Goal: Task Accomplishment & Management: Complete application form

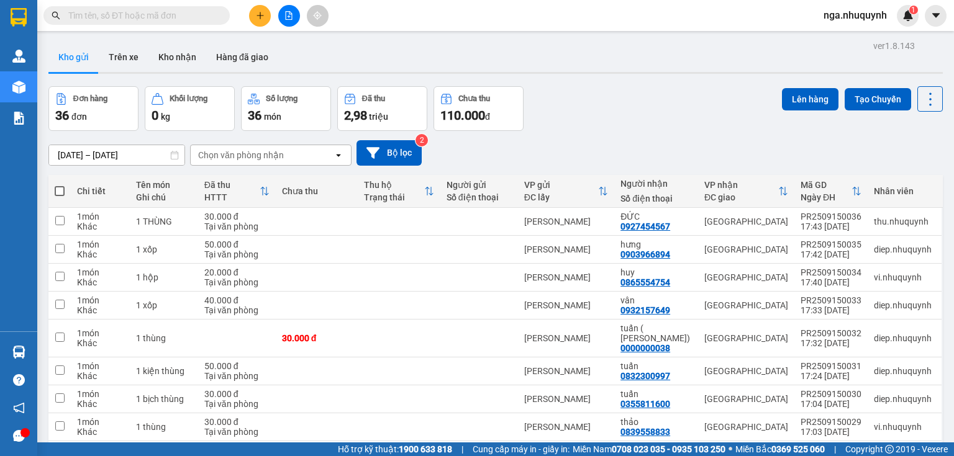
scroll to position [99, 0]
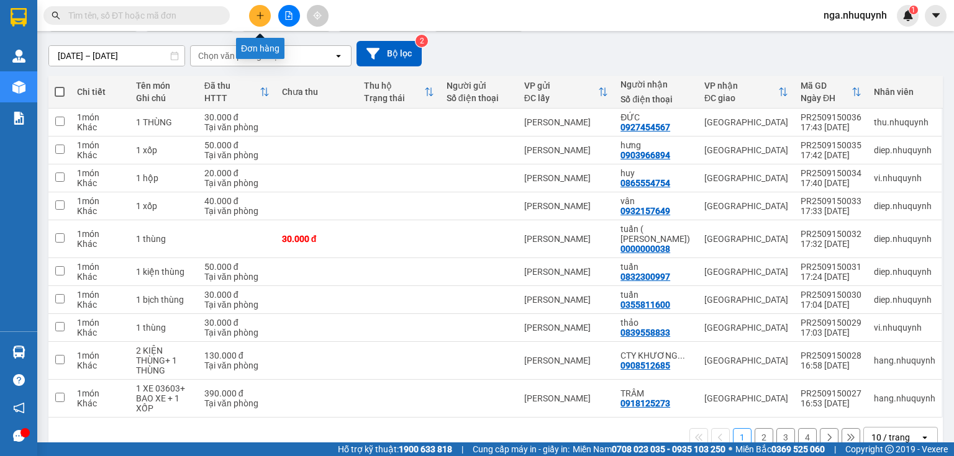
click at [261, 18] on icon "plus" at bounding box center [260, 15] width 9 height 9
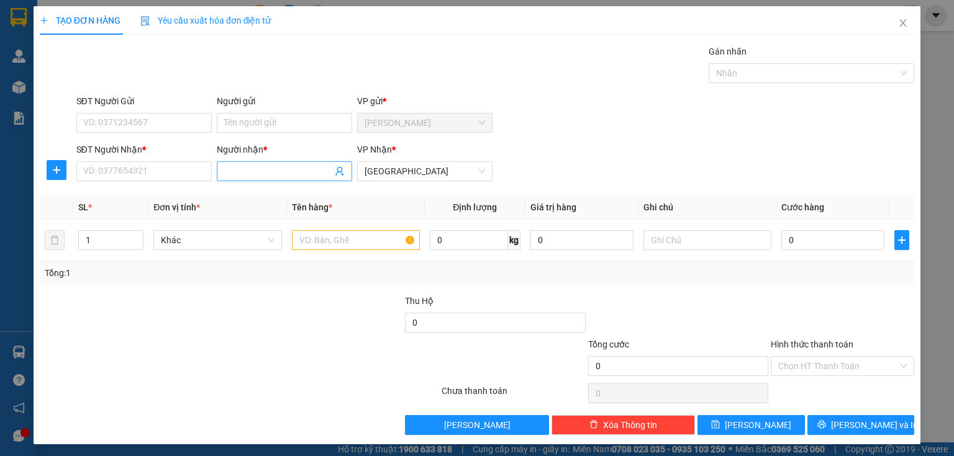
click at [248, 171] on input "Người nhận *" at bounding box center [278, 172] width 108 height 14
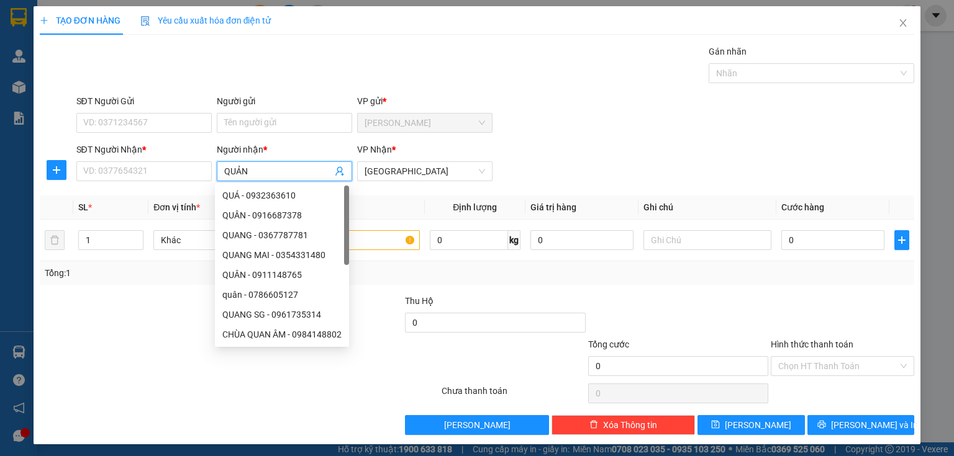
type input "QUẢNG"
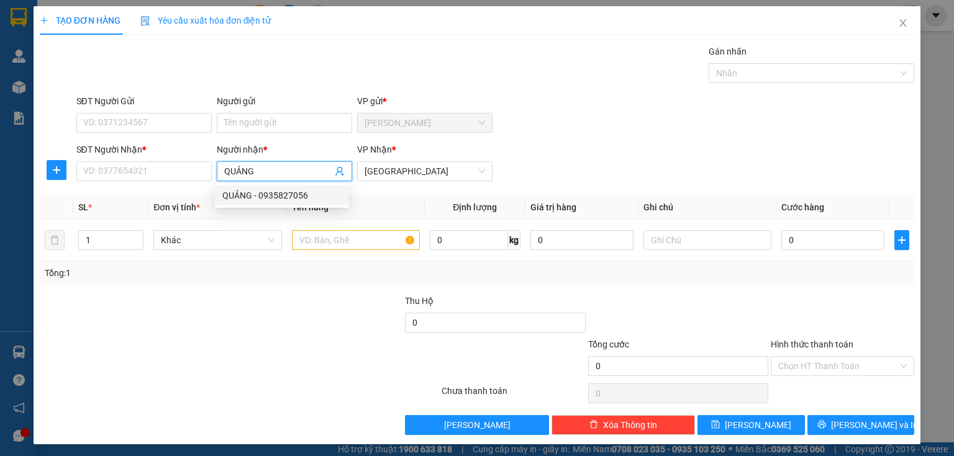
click at [286, 199] on div "QUẢNG - 0935827056" at bounding box center [281, 196] width 119 height 14
type input "0935827056"
type input "QUẢNG"
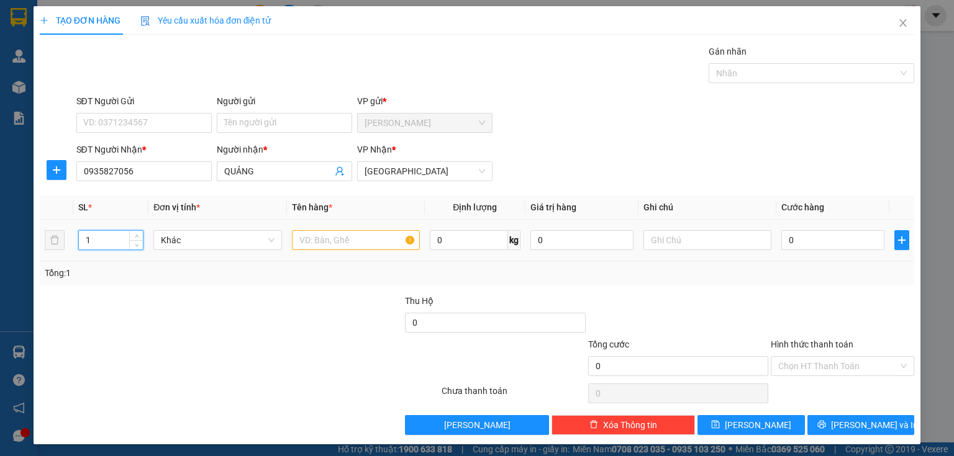
click at [97, 241] on input "1" at bounding box center [111, 240] width 64 height 19
type input "2"
click at [302, 238] on input "text" at bounding box center [356, 240] width 128 height 20
type input "2 BAO HÀNH"
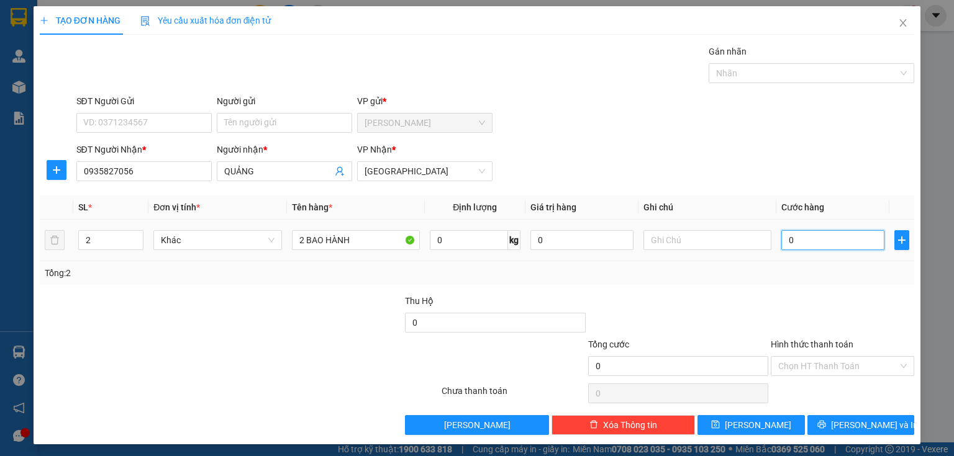
click at [800, 238] on input "0" at bounding box center [832, 240] width 103 height 20
type input "1"
type input "10"
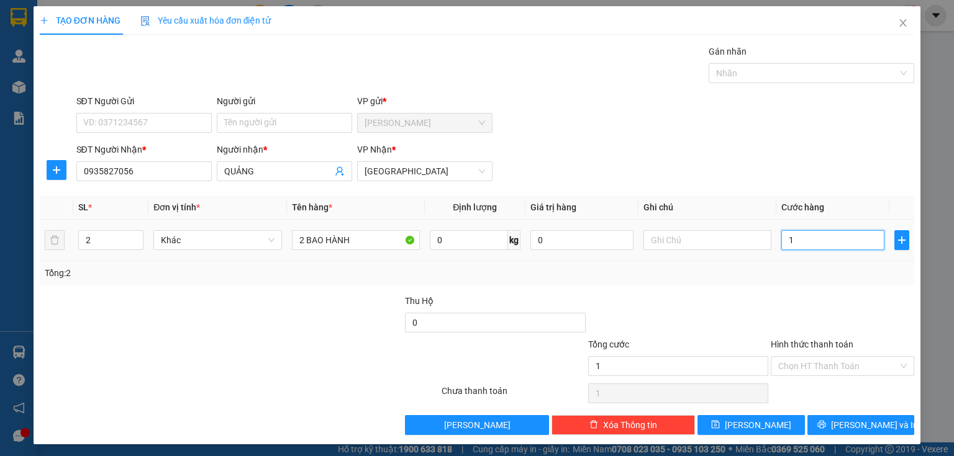
type input "10"
type input "100"
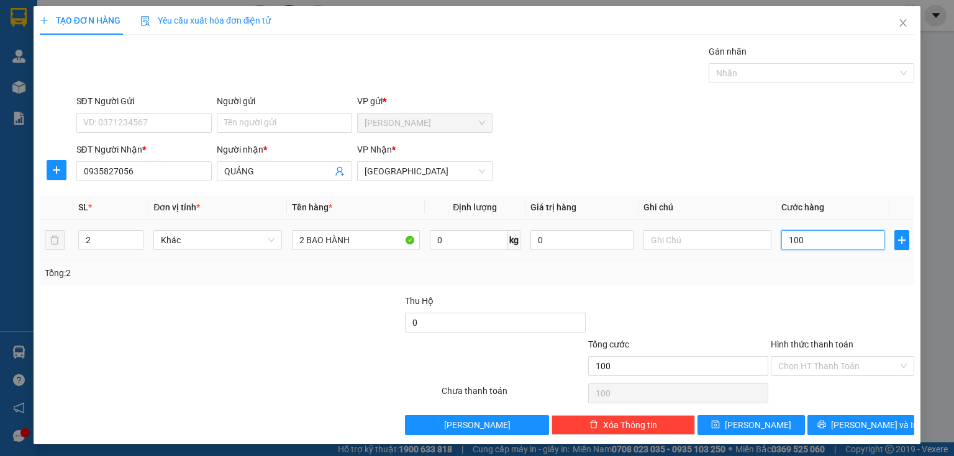
type input "1.000"
type input "10.000"
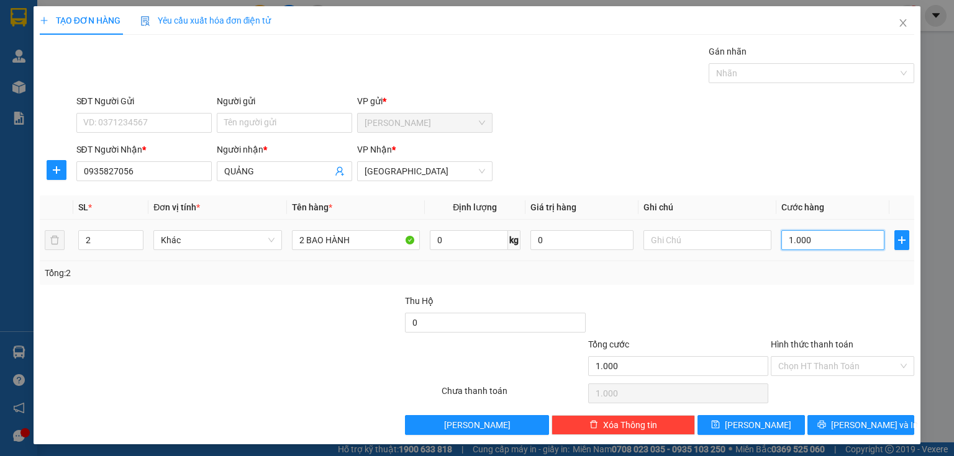
type input "10.000"
type input "100.000"
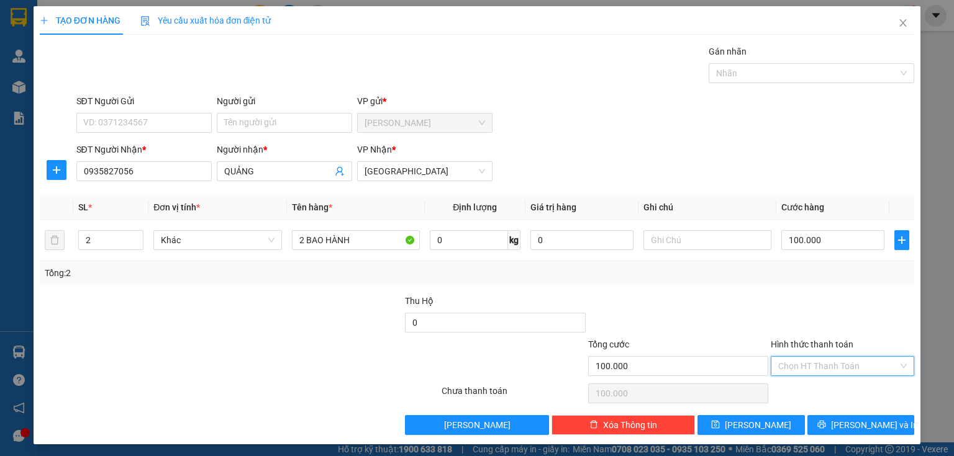
click at [787, 368] on input "Hình thức thanh toán" at bounding box center [838, 366] width 120 height 19
click at [785, 390] on div "Tại văn phòng" at bounding box center [836, 390] width 128 height 14
type input "0"
click at [750, 429] on span "[PERSON_NAME]" at bounding box center [757, 425] width 66 height 14
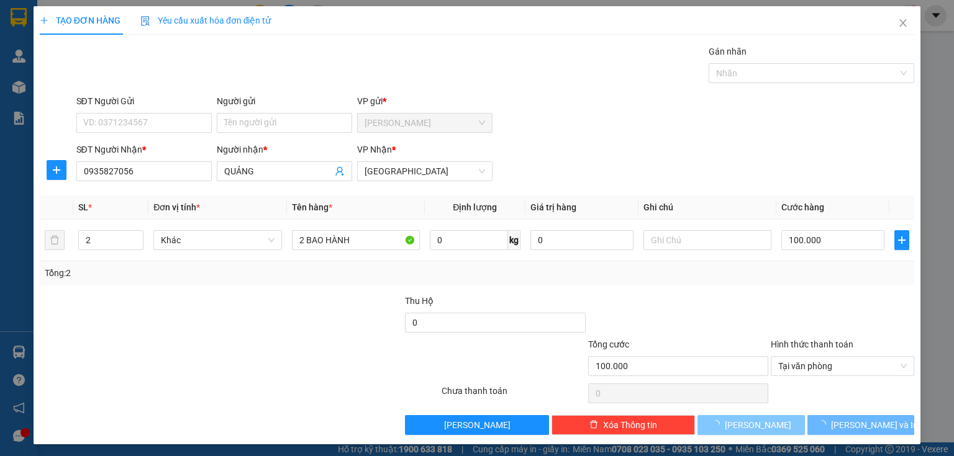
type input "1"
type input "0"
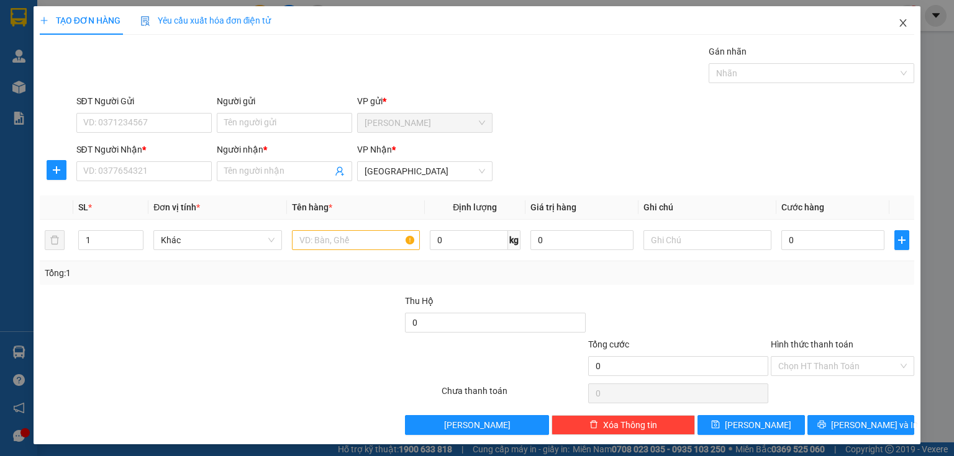
click at [898, 20] on icon "close" at bounding box center [903, 23] width 10 height 10
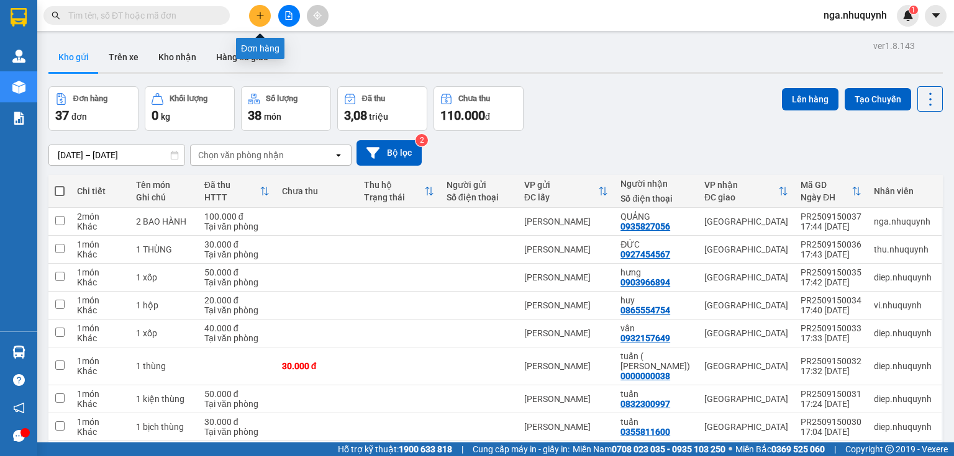
click at [257, 12] on icon "plus" at bounding box center [260, 15] width 9 height 9
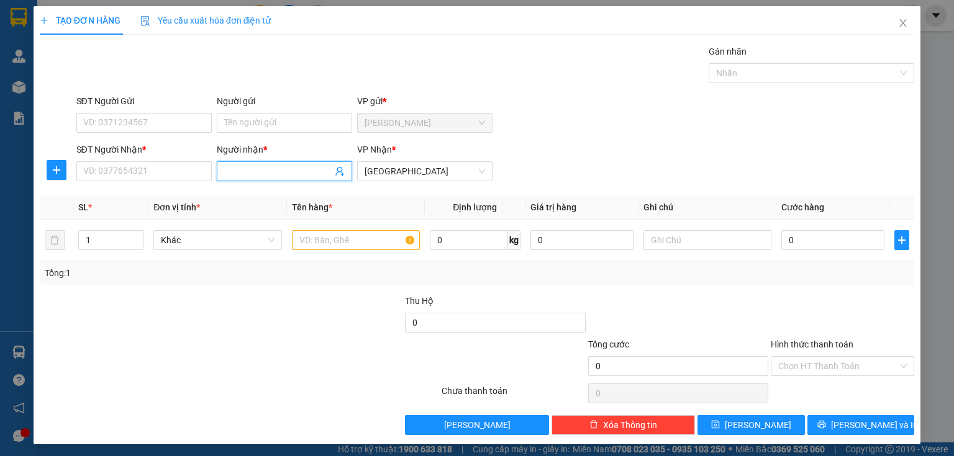
click at [224, 172] on input "Người nhận *" at bounding box center [278, 172] width 108 height 14
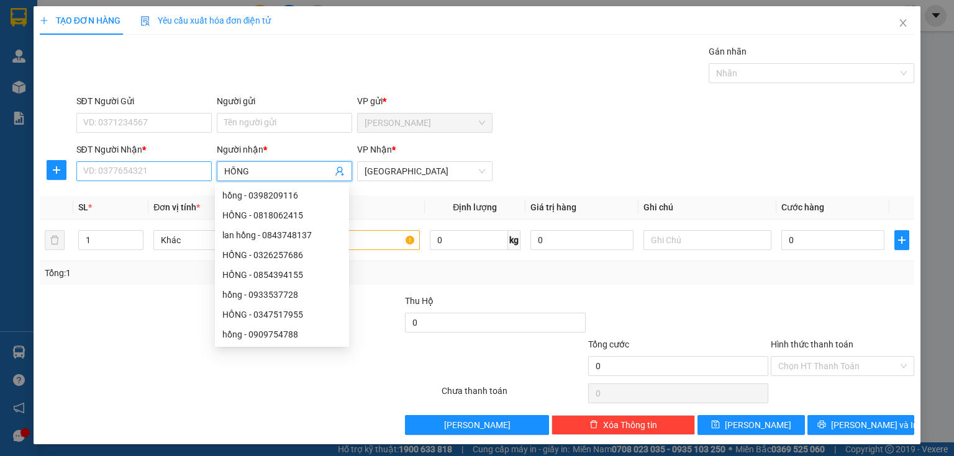
type input "HỒNG"
click at [94, 164] on input "SĐT Người Nhận *" at bounding box center [143, 171] width 135 height 20
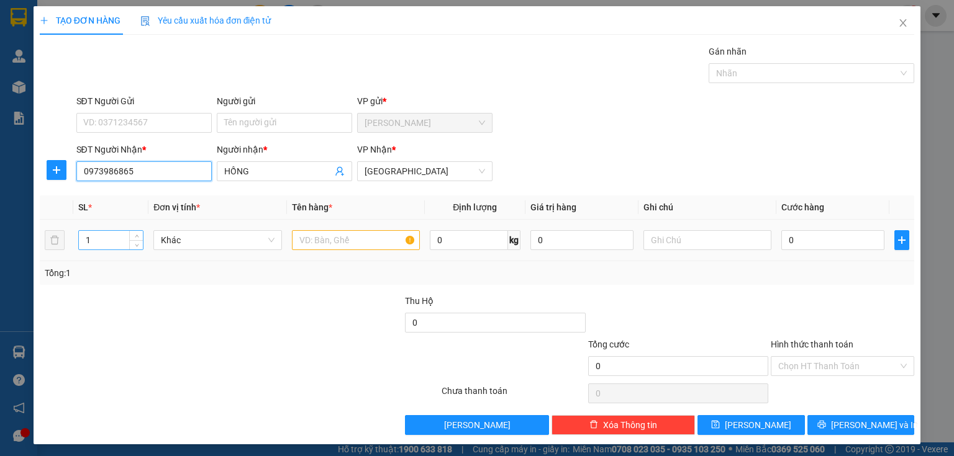
type input "0973986865"
click at [97, 237] on input "1" at bounding box center [111, 240] width 64 height 19
type input "2"
click at [303, 241] on input "text" at bounding box center [356, 240] width 128 height 20
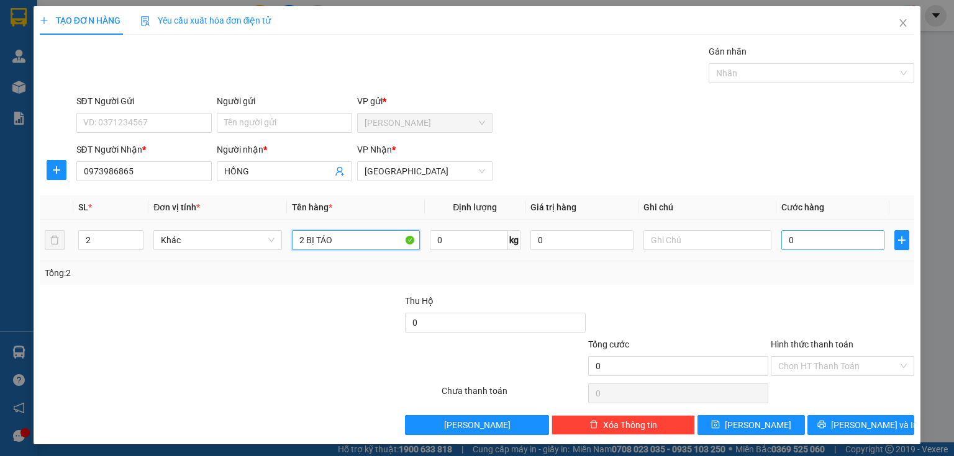
type input "2 BỊ TÁO"
click at [808, 242] on input "0" at bounding box center [832, 240] width 103 height 20
type input "8"
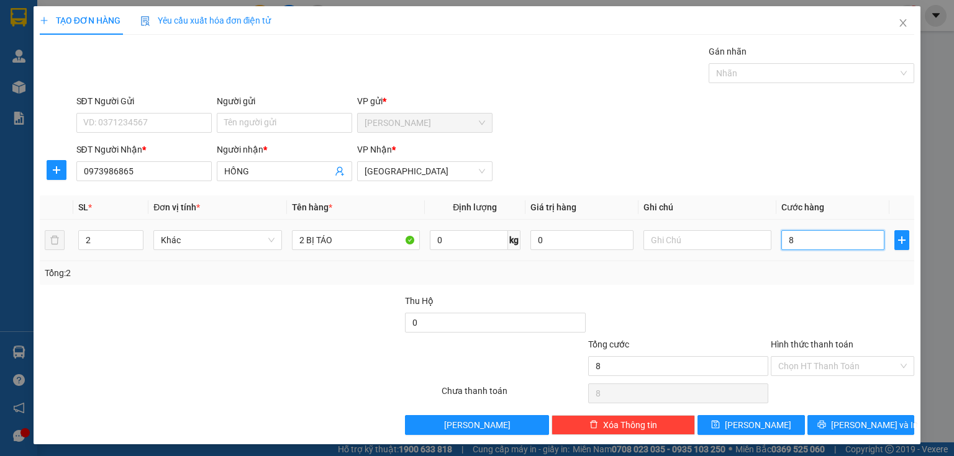
type input "80"
type input "800"
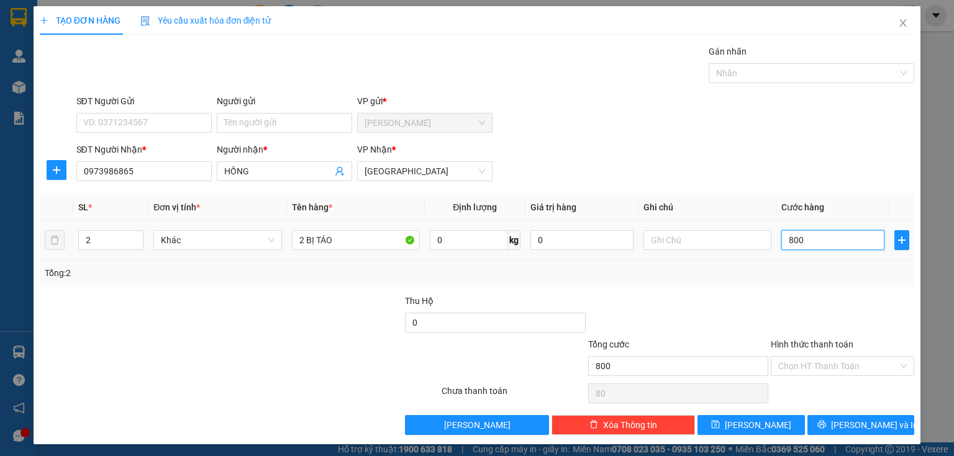
type input "800"
type input "8.000"
type input "80.000"
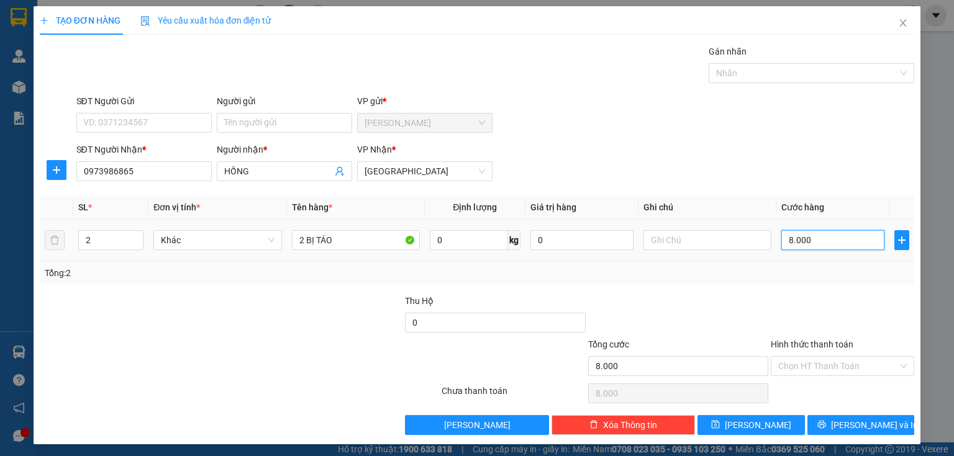
type input "80.000"
click at [782, 370] on input "Hình thức thanh toán" at bounding box center [838, 366] width 120 height 19
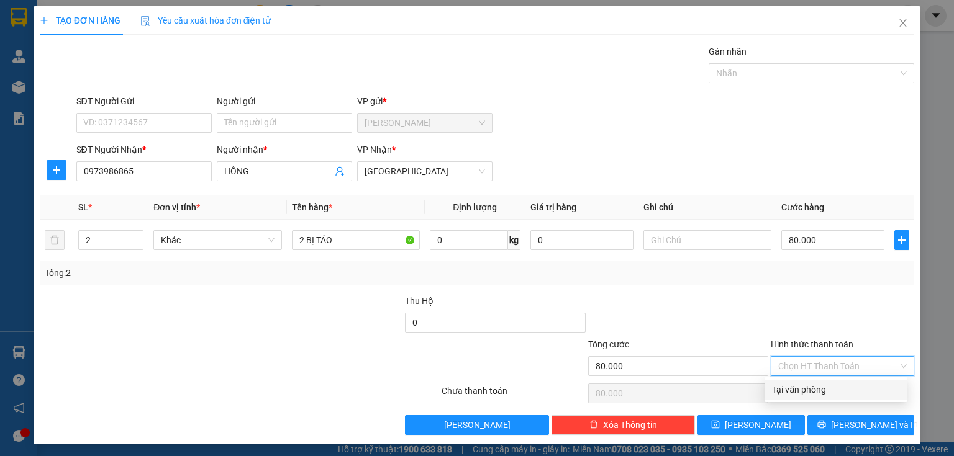
click at [781, 386] on div "Tại văn phòng" at bounding box center [836, 390] width 128 height 14
type input "0"
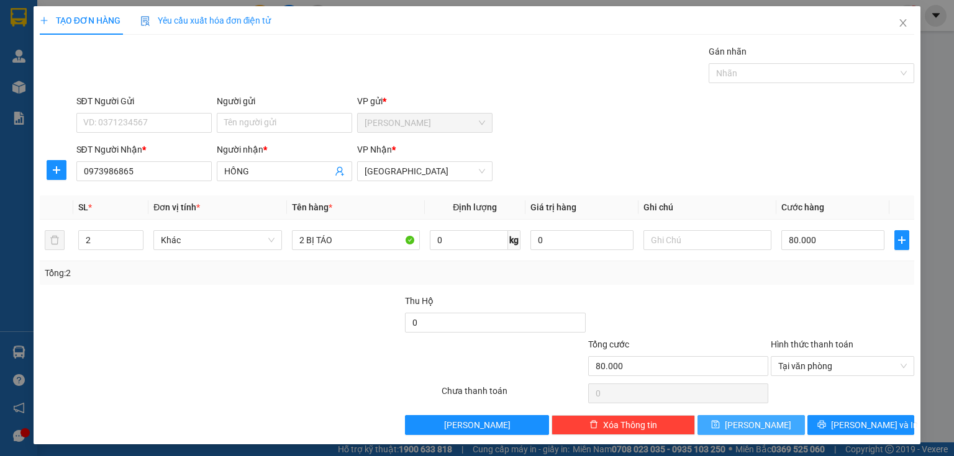
click at [763, 424] on button "[PERSON_NAME]" at bounding box center [750, 425] width 107 height 20
type input "1"
type input "0"
